Goal: Task Accomplishment & Management: Manage account settings

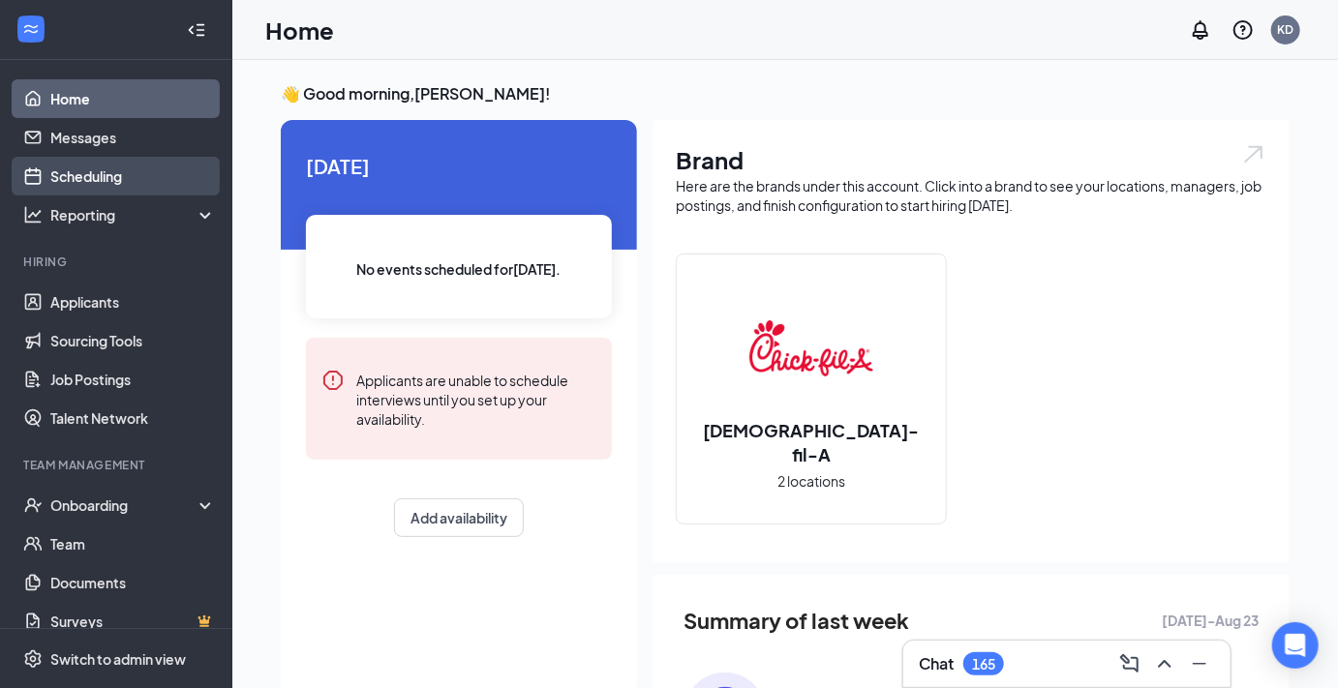
click at [95, 173] on link "Scheduling" at bounding box center [133, 176] width 166 height 39
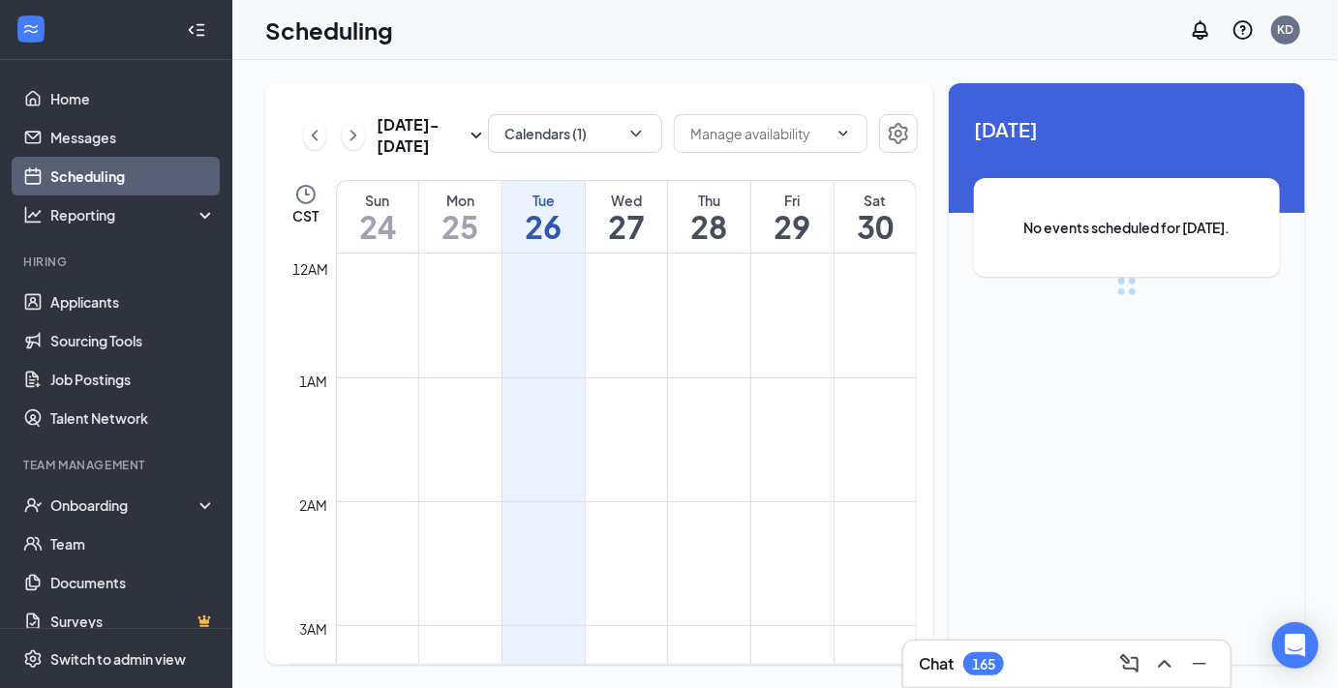
scroll to position [951, 0]
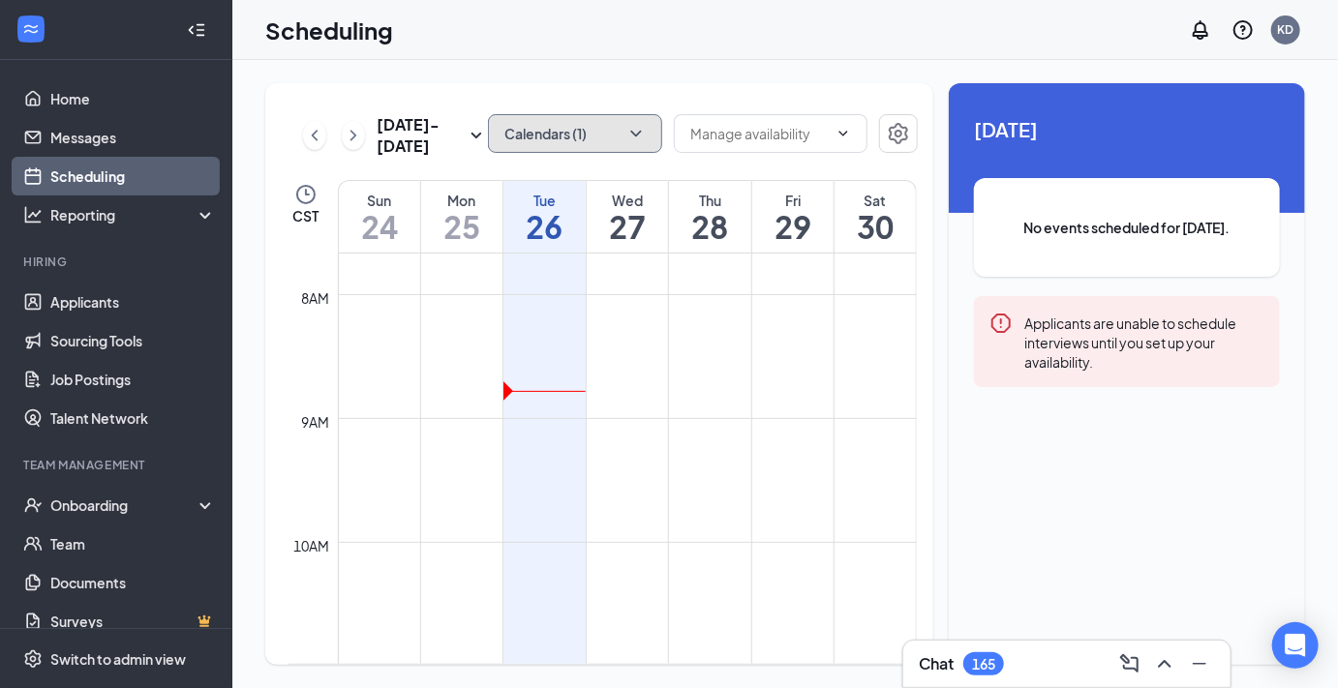
click at [636, 136] on icon "ChevronDown" at bounding box center [635, 134] width 11 height 6
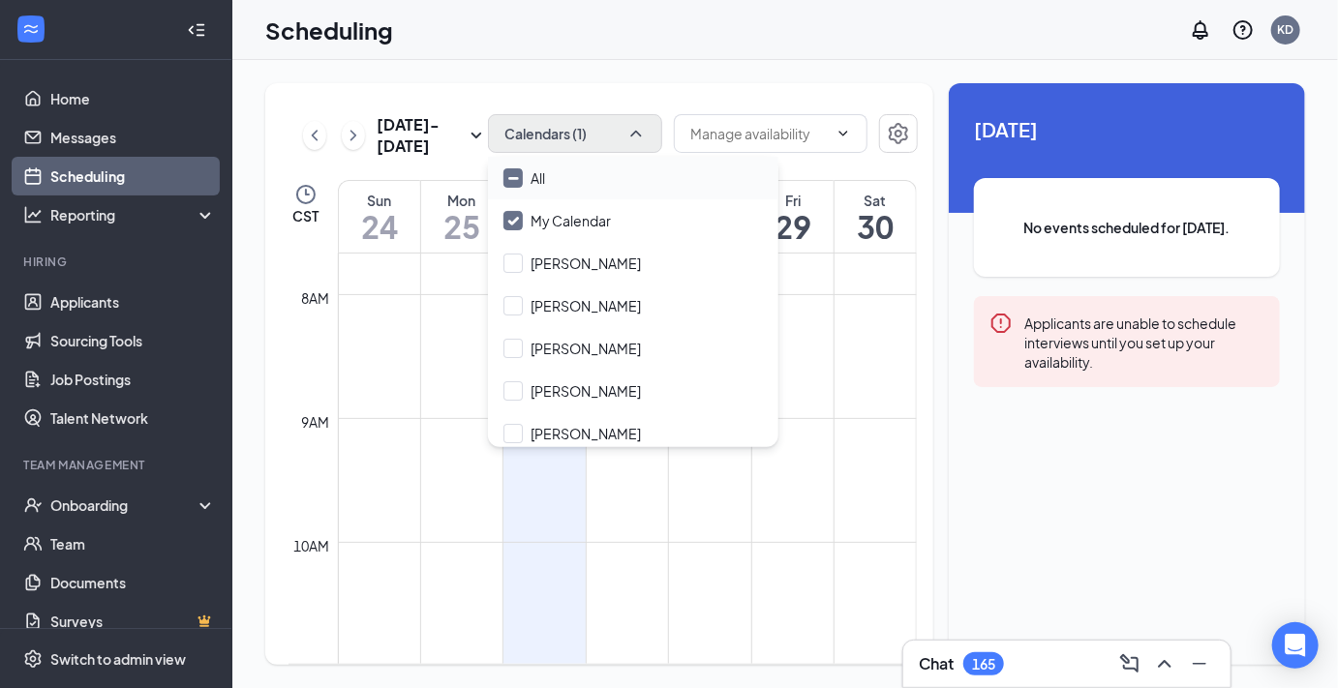
click at [599, 178] on div "All" at bounding box center [633, 178] width 290 height 43
checkbox input "true"
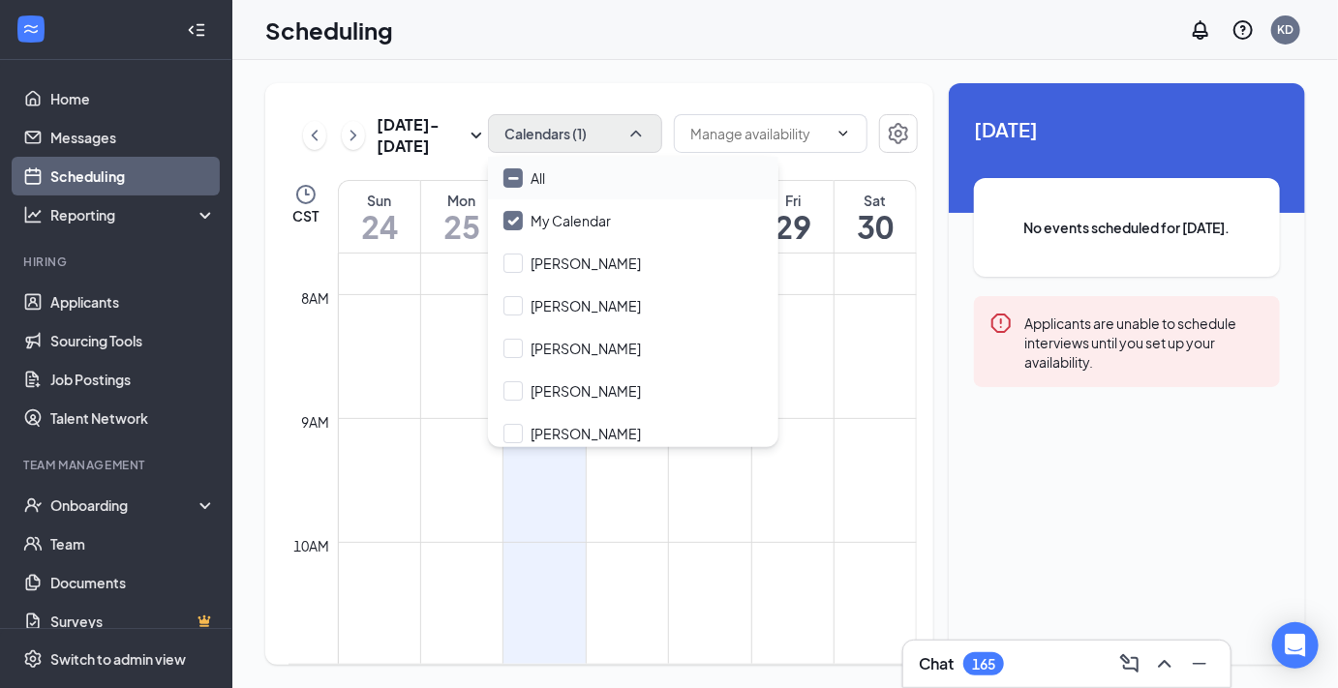
checkbox input "true"
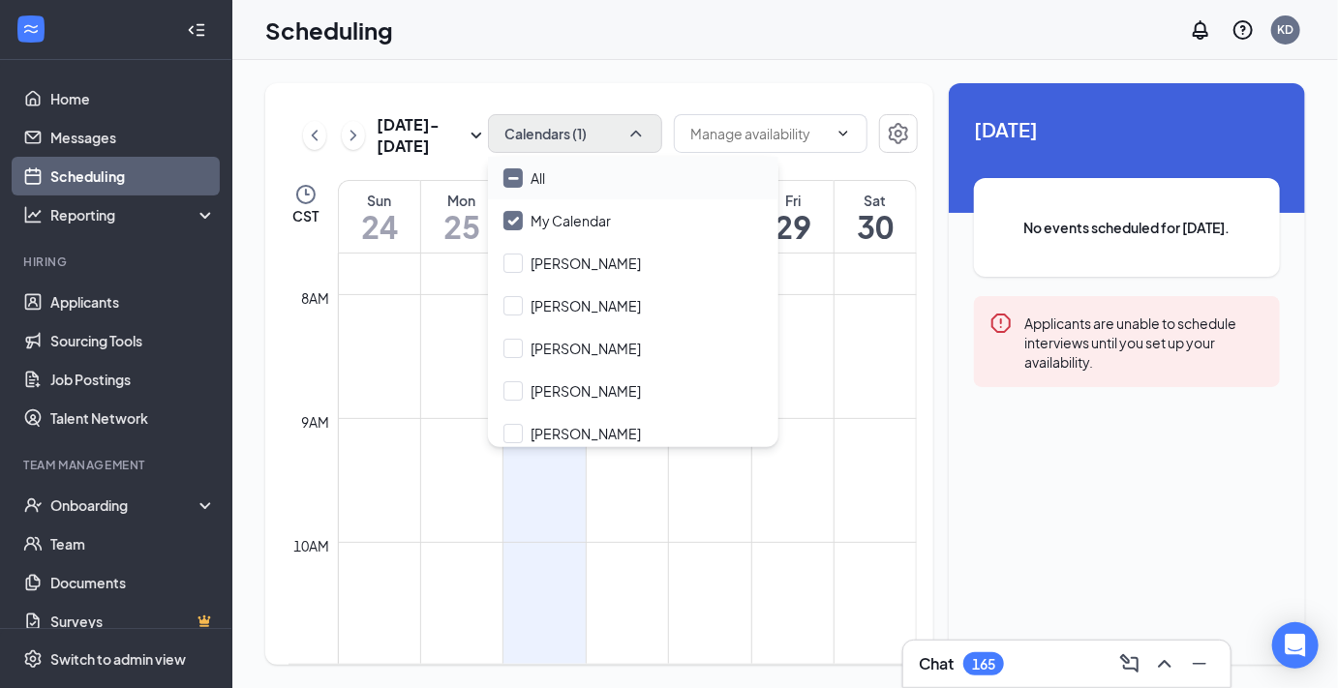
checkbox input "true"
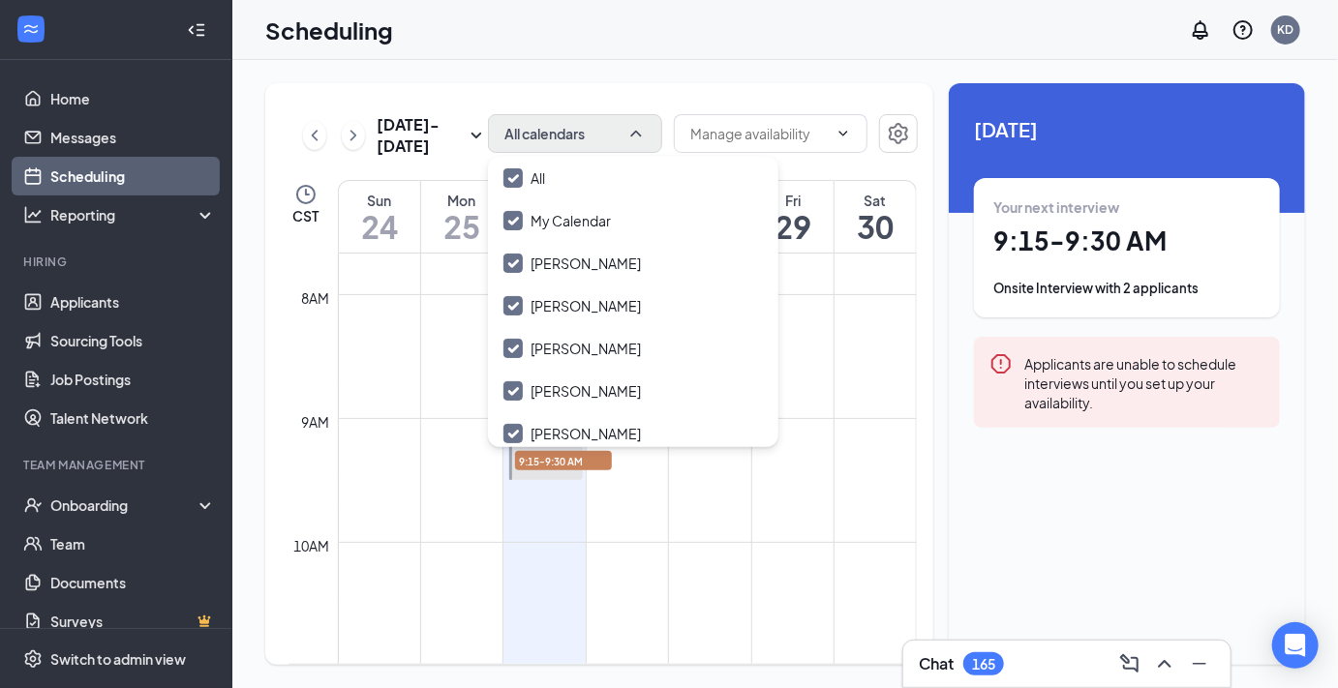
click at [663, 95] on div "[DATE] - [DATE] All calendars CST Sun 24 Mon 25 Tue 26 Wed 27 Thu 28 Fri 29 Sat…" at bounding box center [599, 374] width 668 height 582
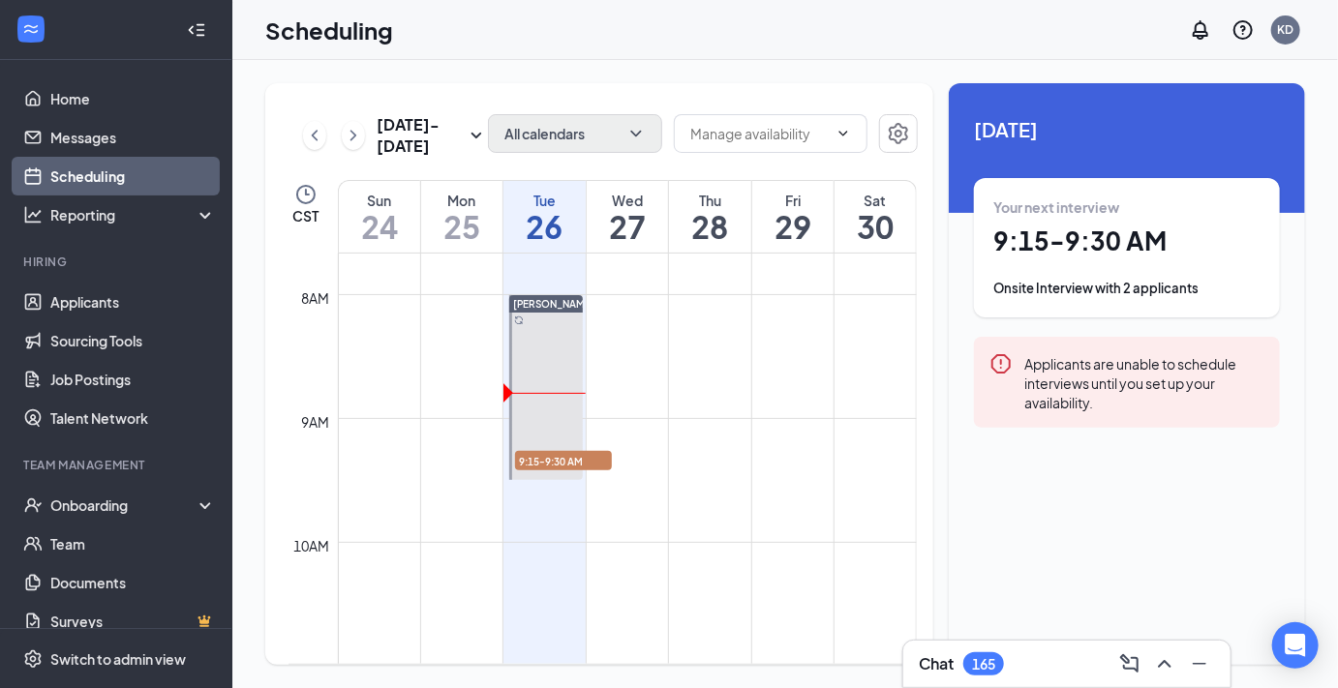
click at [1086, 247] on h1 "9:15 - 9:30 AM" at bounding box center [1126, 241] width 267 height 33
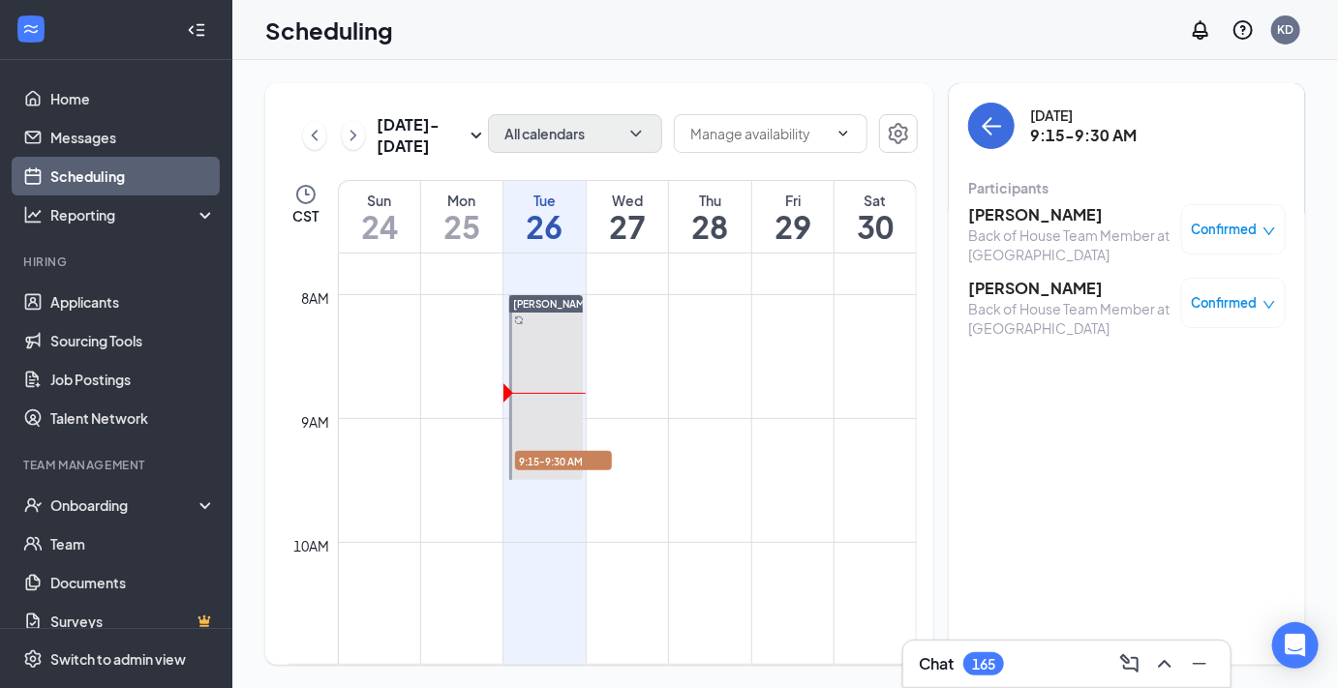
click at [1015, 215] on h3 "[PERSON_NAME]" at bounding box center [1069, 214] width 203 height 21
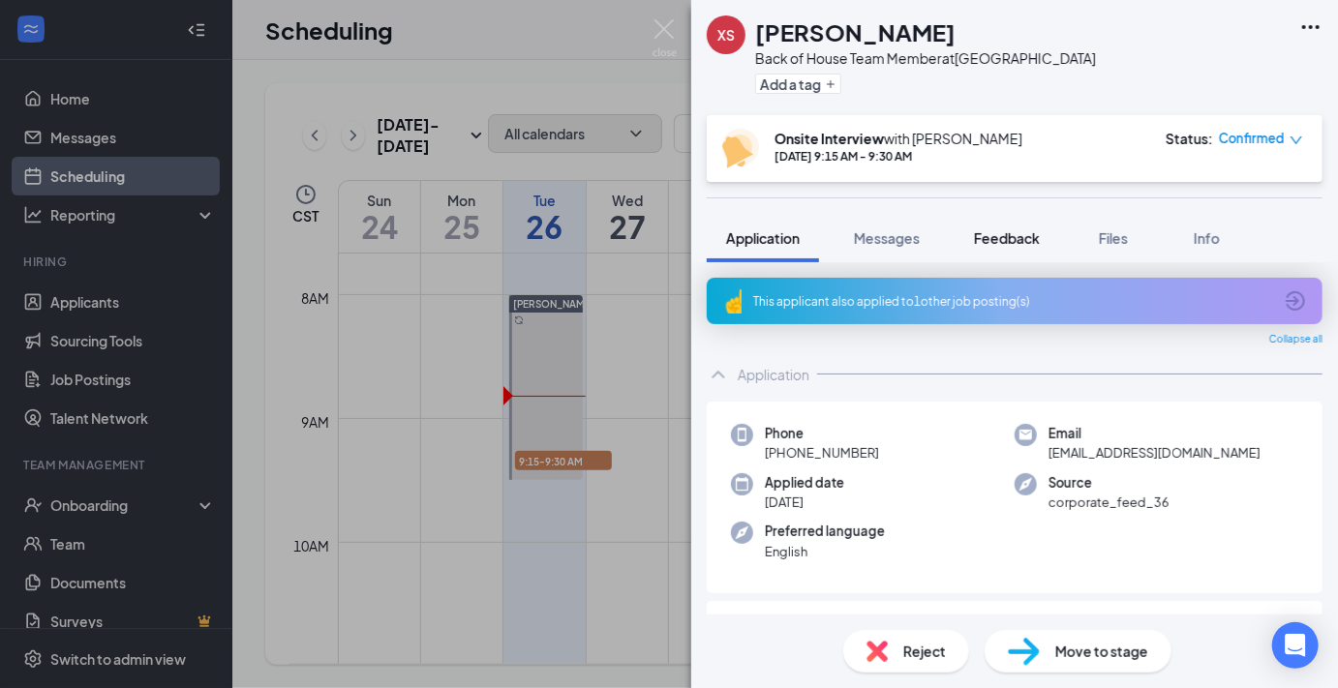
click at [1018, 242] on span "Feedback" at bounding box center [1007, 237] width 66 height 17
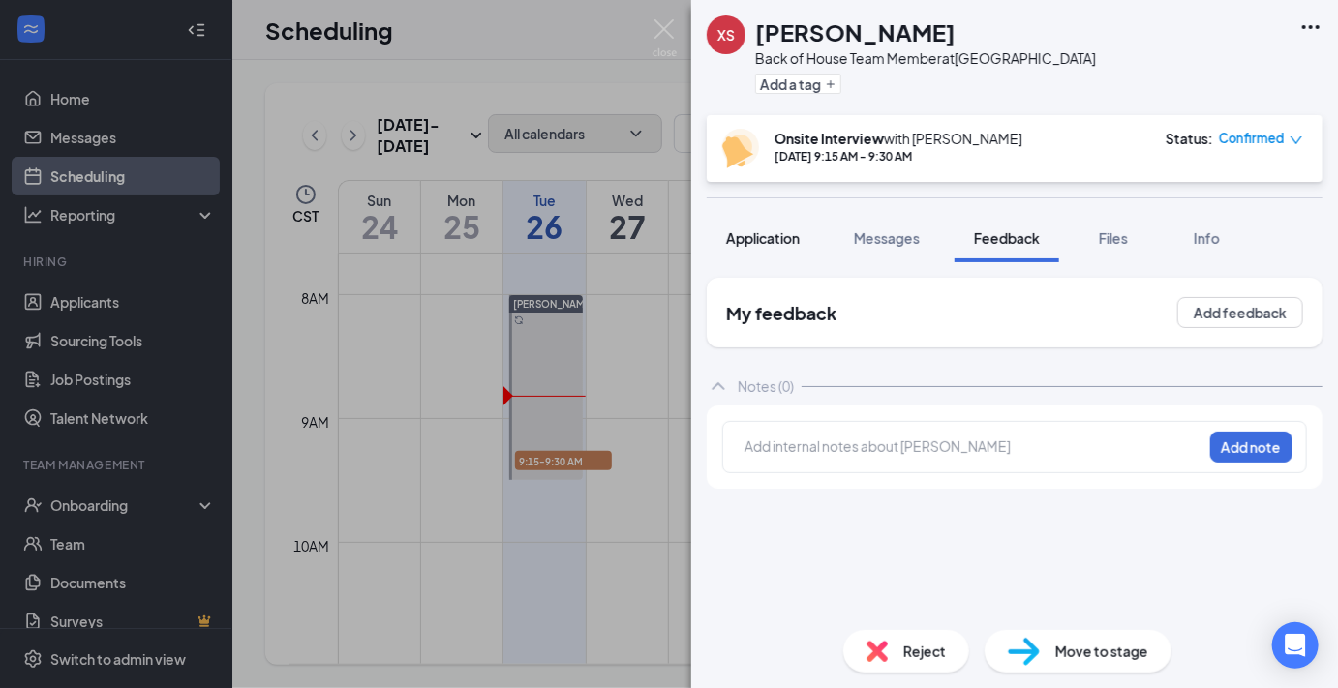
click at [777, 244] on span "Application" at bounding box center [763, 237] width 74 height 17
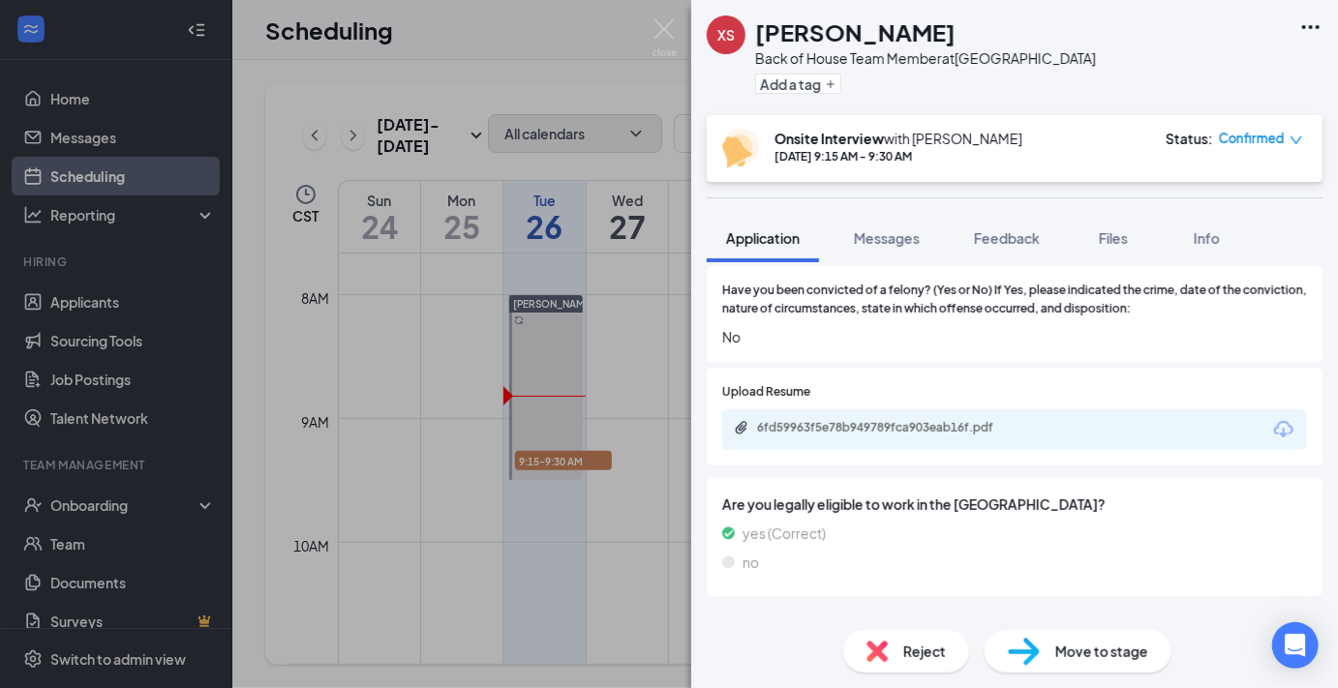
scroll to position [926, 0]
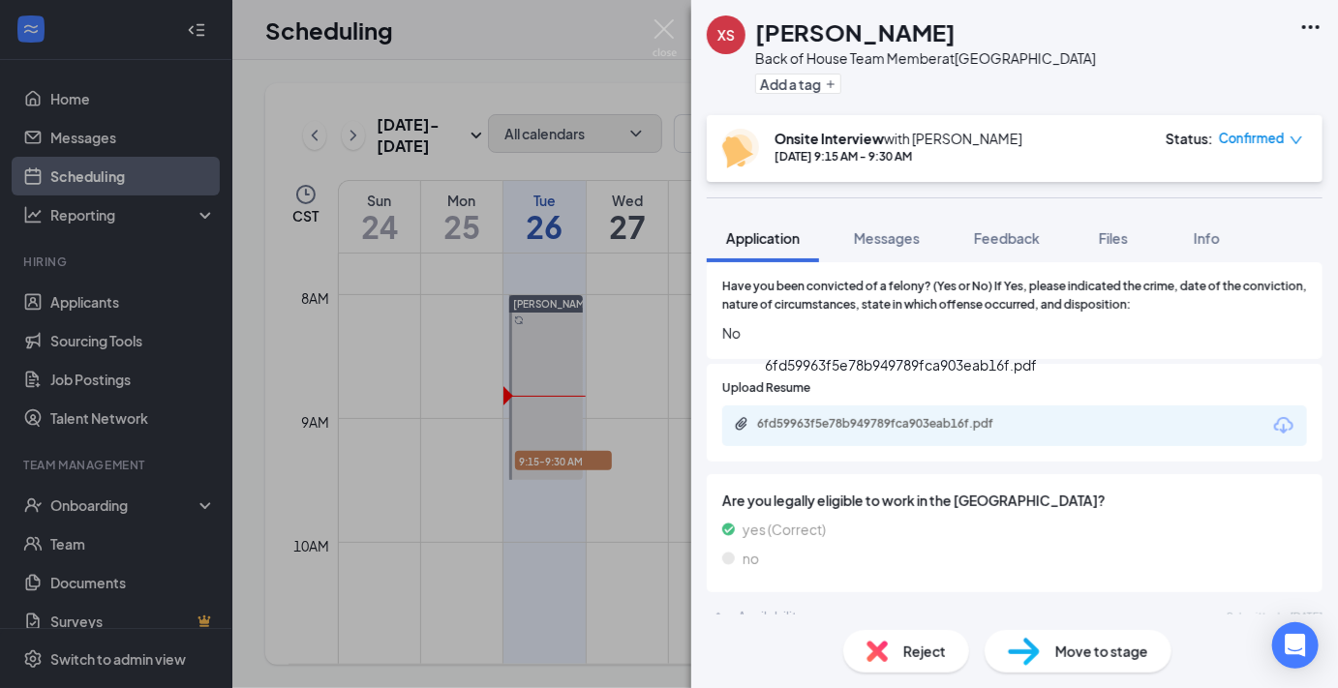
click at [982, 416] on div "6fd59963f5e78b949789fca903eab16f.pdf" at bounding box center [892, 423] width 271 height 15
click at [667, 37] on img at bounding box center [665, 38] width 24 height 38
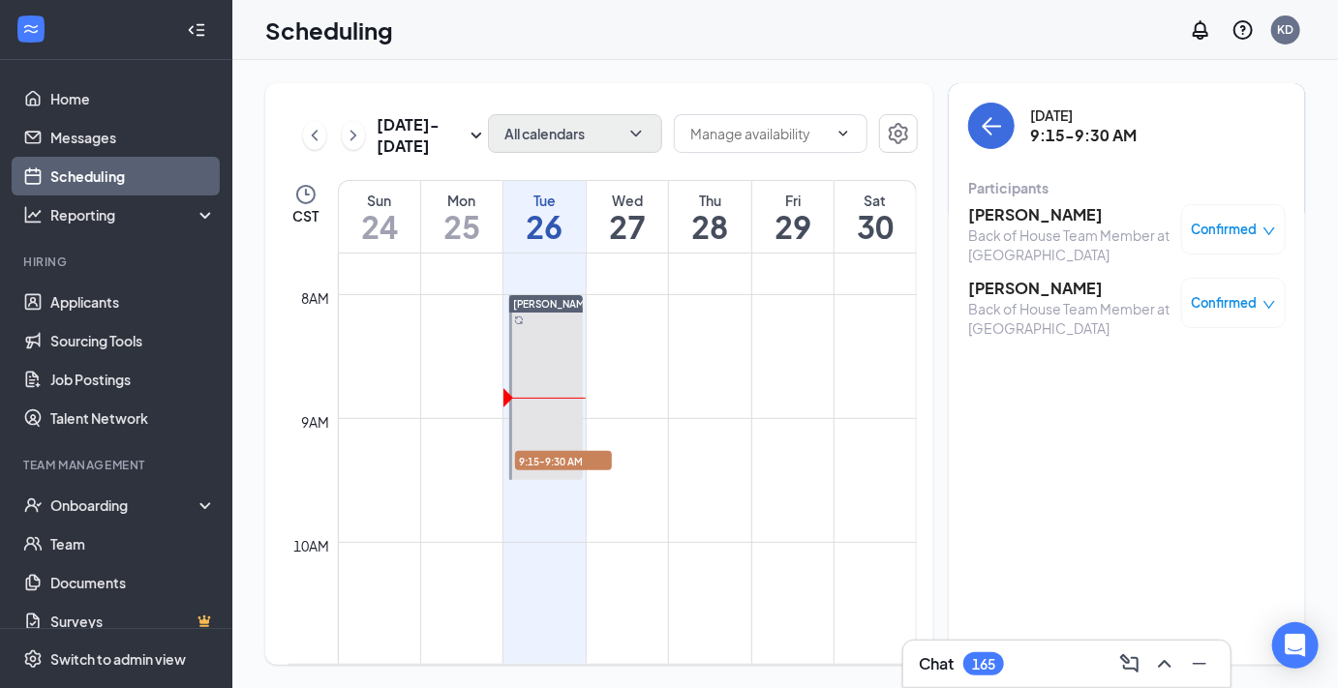
click at [1007, 287] on h3 "[PERSON_NAME]" at bounding box center [1069, 288] width 203 height 21
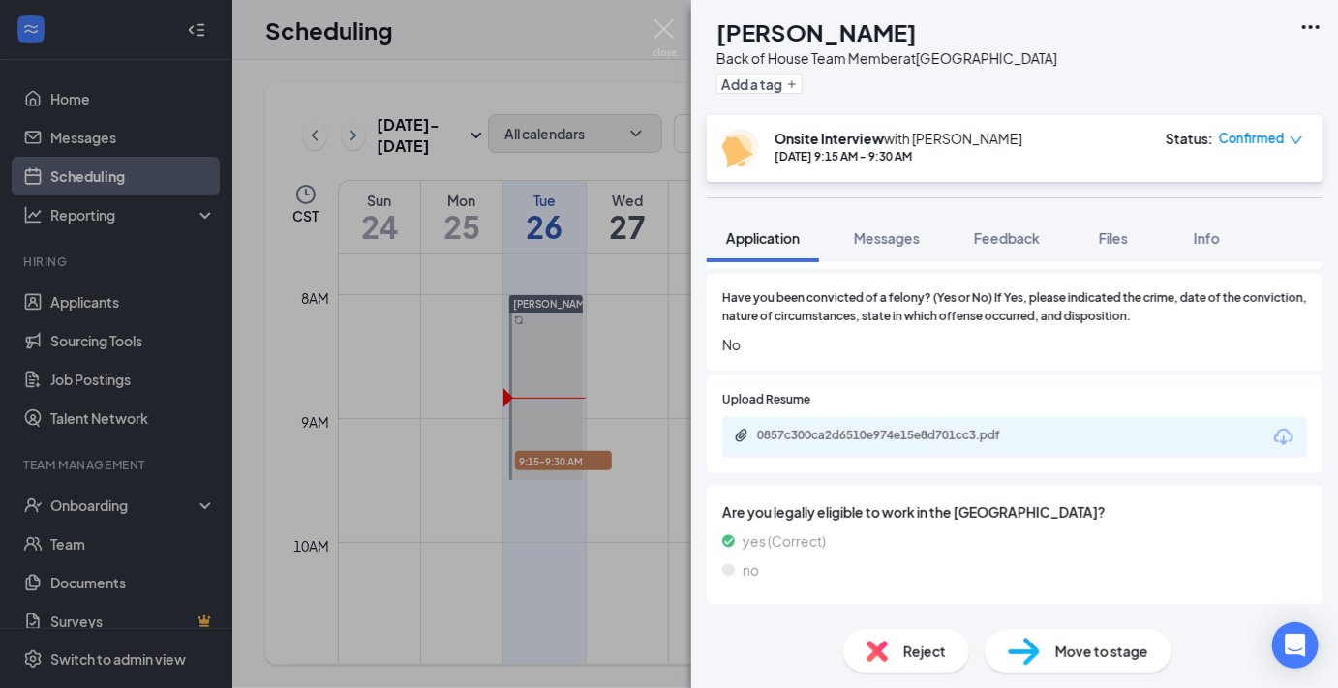
scroll to position [872, 0]
click at [940, 427] on div "0857c300ca2d6510e974e15e8d701cc3.pdf" at bounding box center [892, 434] width 271 height 15
click at [662, 33] on img at bounding box center [665, 38] width 24 height 38
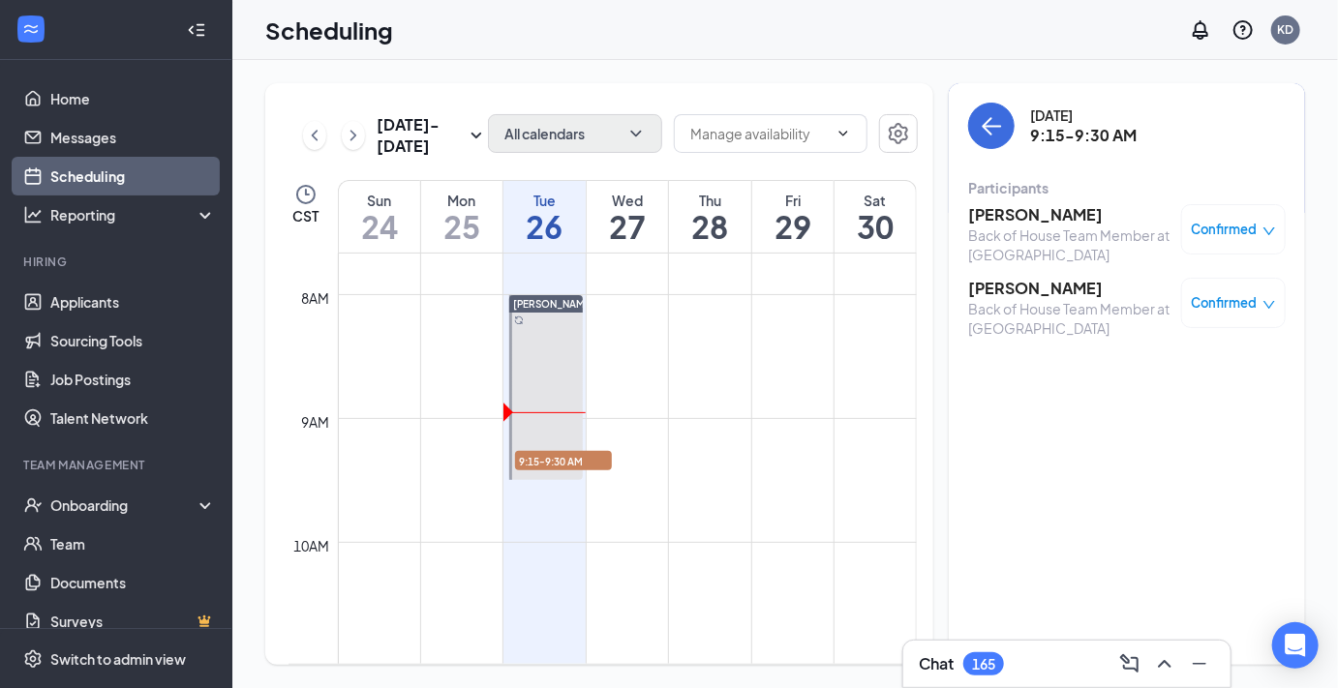
click at [747, 32] on div "Scheduling KD" at bounding box center [785, 30] width 1106 height 60
click at [633, 19] on div "Scheduling KD" at bounding box center [785, 30] width 1106 height 60
click at [509, 25] on div "Scheduling KD" at bounding box center [785, 30] width 1106 height 60
click at [1034, 288] on h3 "[PERSON_NAME]" at bounding box center [1069, 288] width 203 height 21
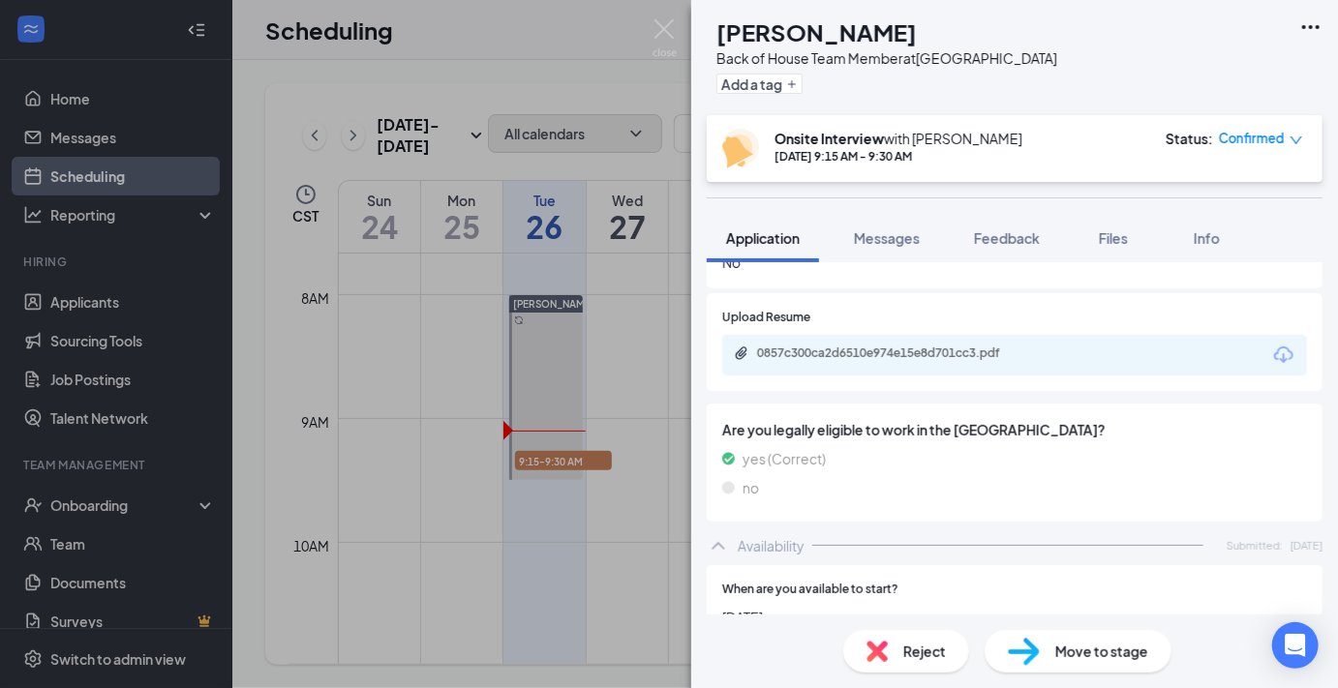
scroll to position [958, 0]
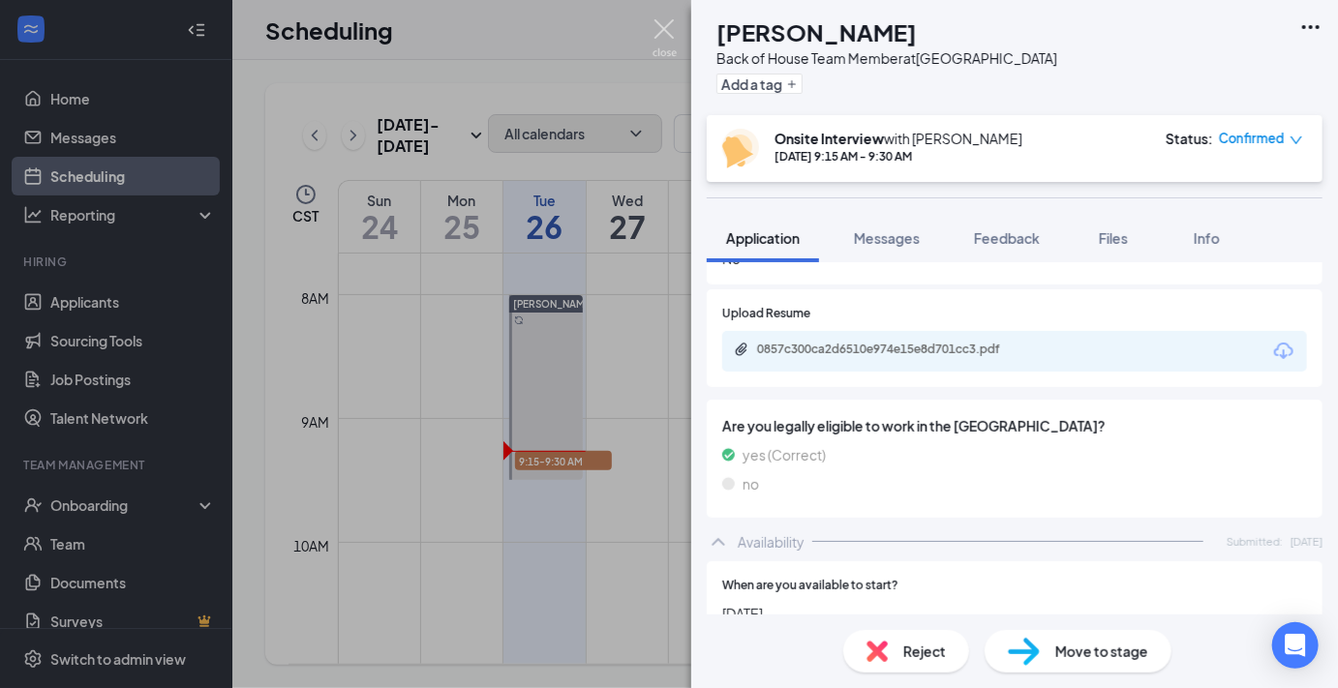
click at [670, 24] on img at bounding box center [665, 38] width 24 height 38
